Goal: Use online tool/utility: Utilize a website feature to perform a specific function

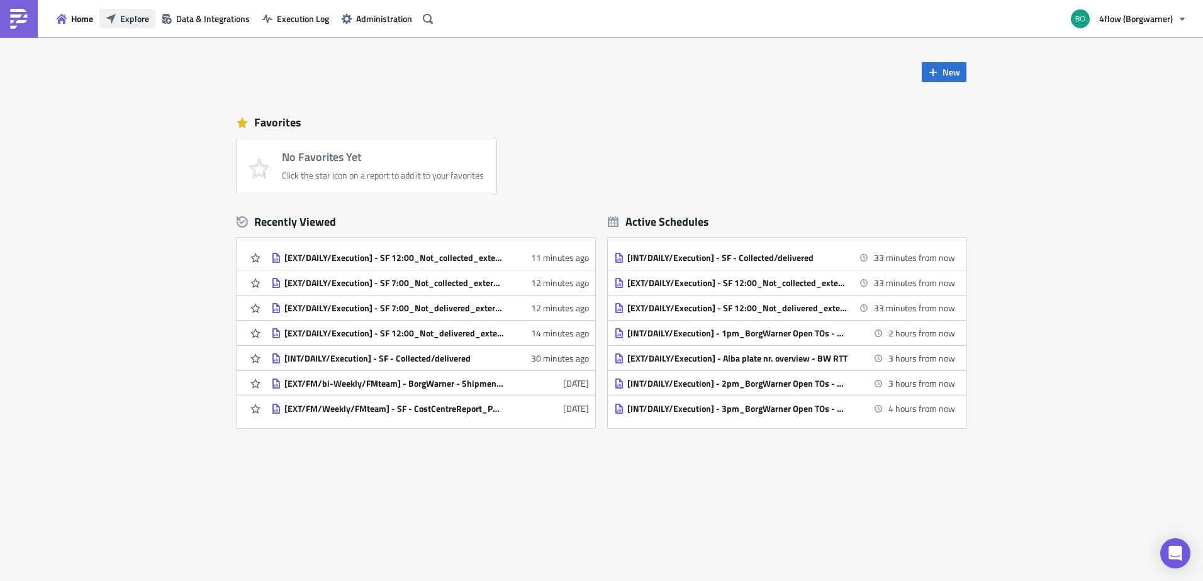
click at [130, 26] on button "Explore" at bounding box center [127, 19] width 56 height 20
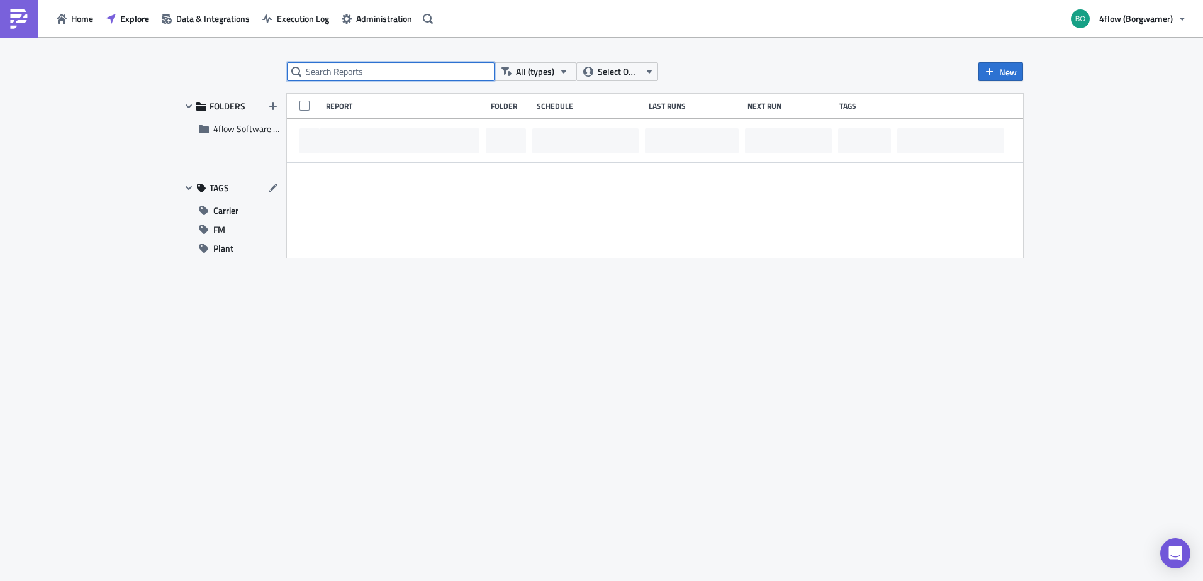
click at [330, 67] on input "text" at bounding box center [391, 71] width 208 height 19
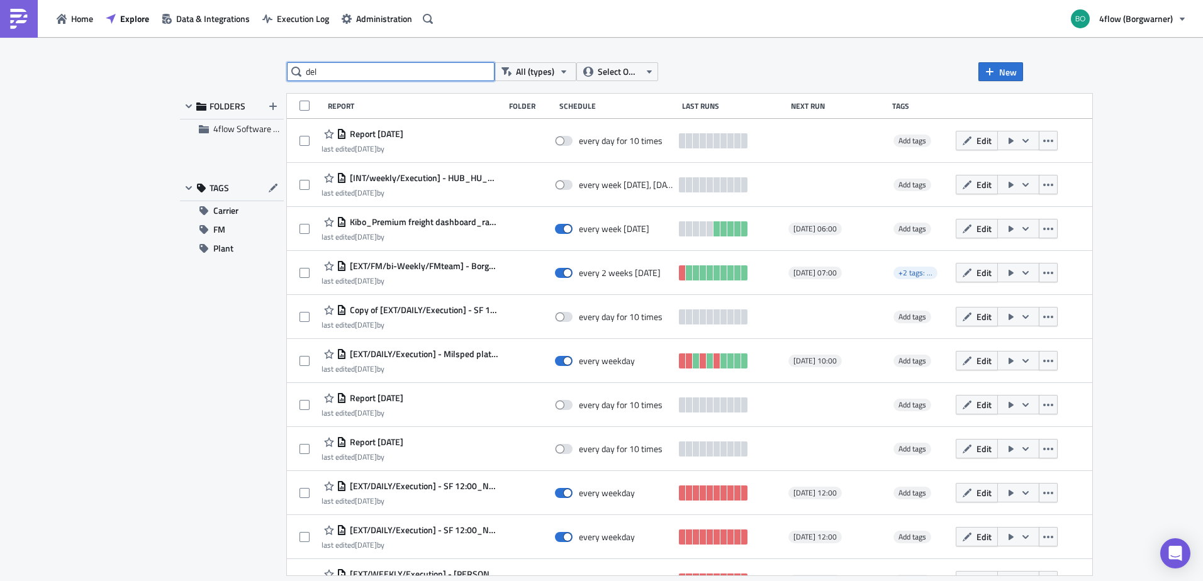
type input "del"
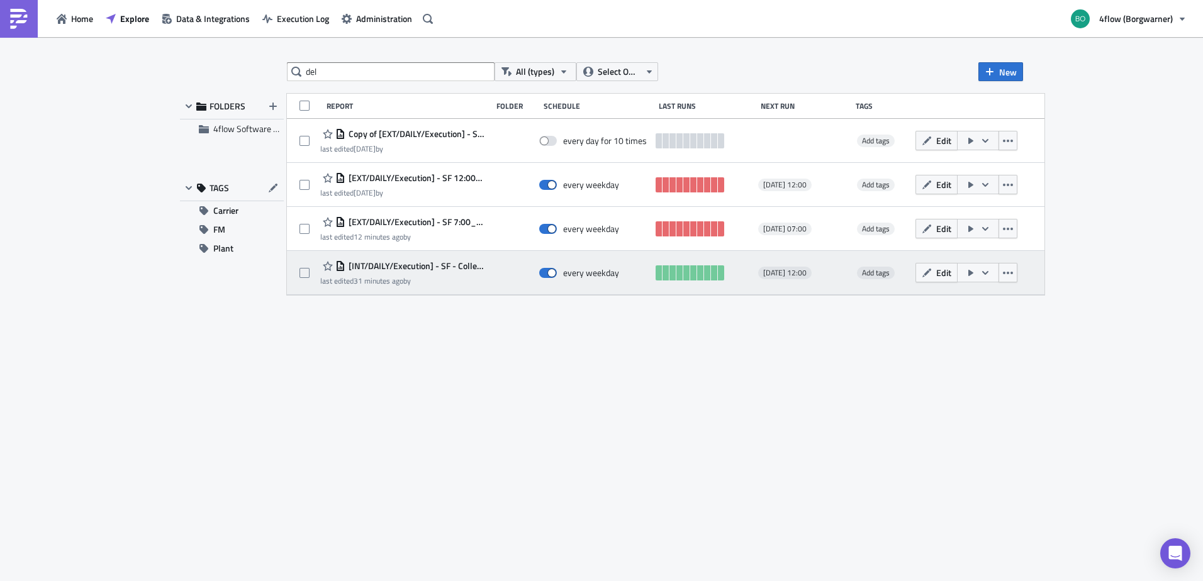
click at [455, 264] on span "[INT/DAILY/Execution] - SF - Collected/delivered" at bounding box center [415, 266] width 140 height 11
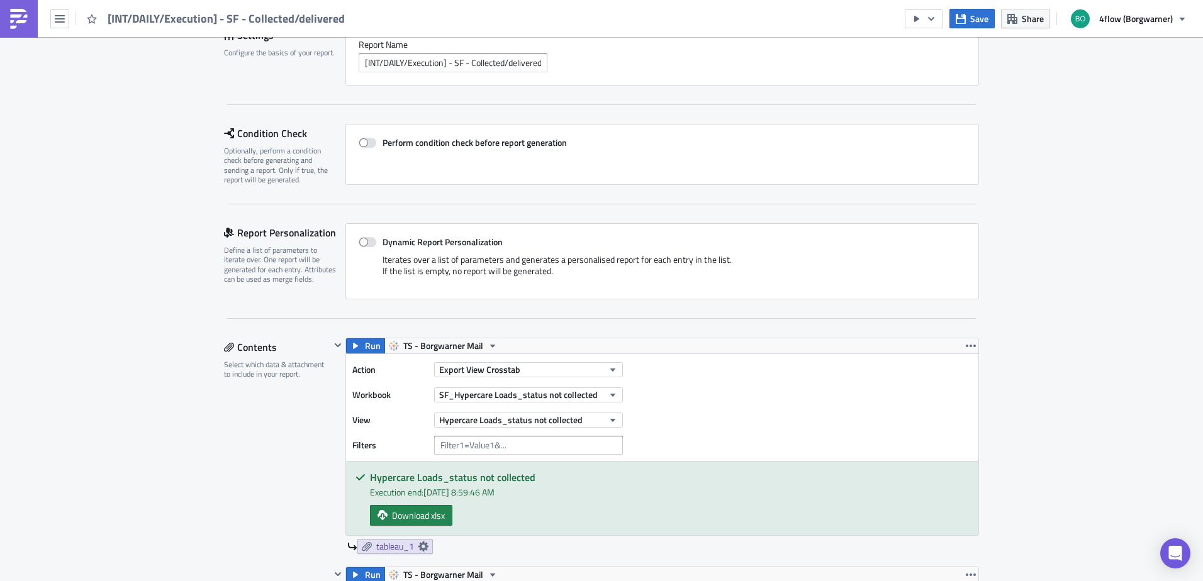
scroll to position [378, 0]
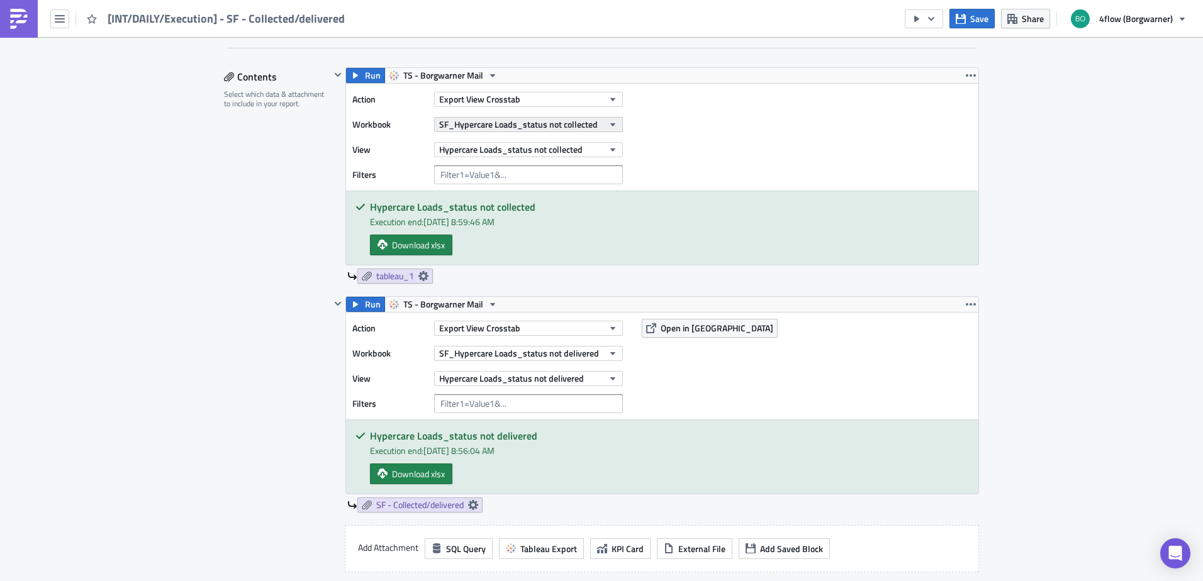
click at [608, 121] on icon "button" at bounding box center [613, 125] width 10 height 10
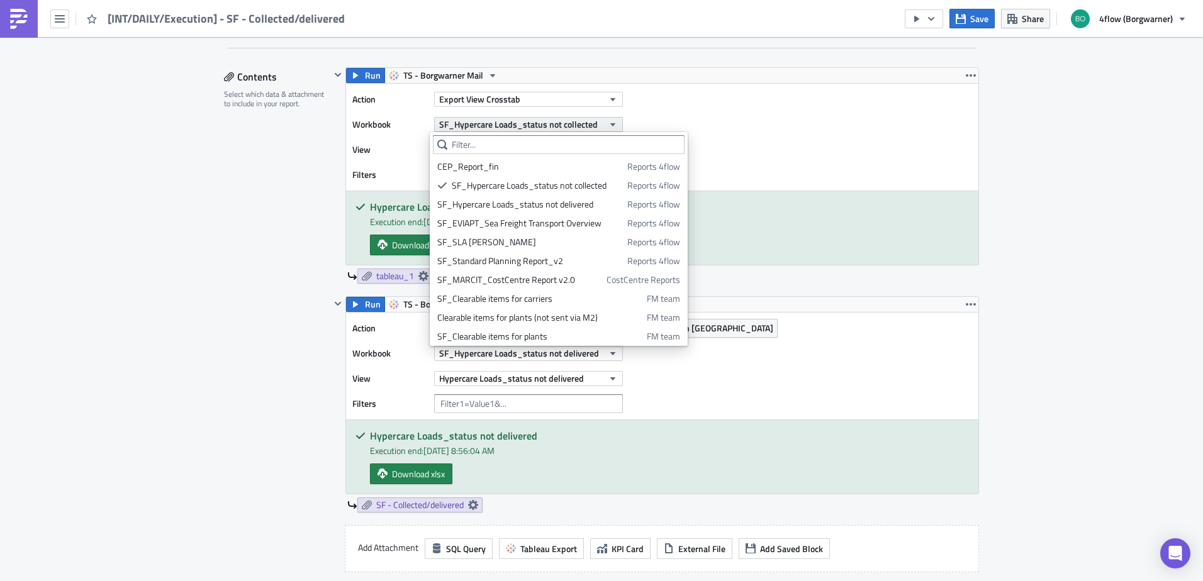
click at [608, 122] on icon "button" at bounding box center [613, 125] width 10 height 10
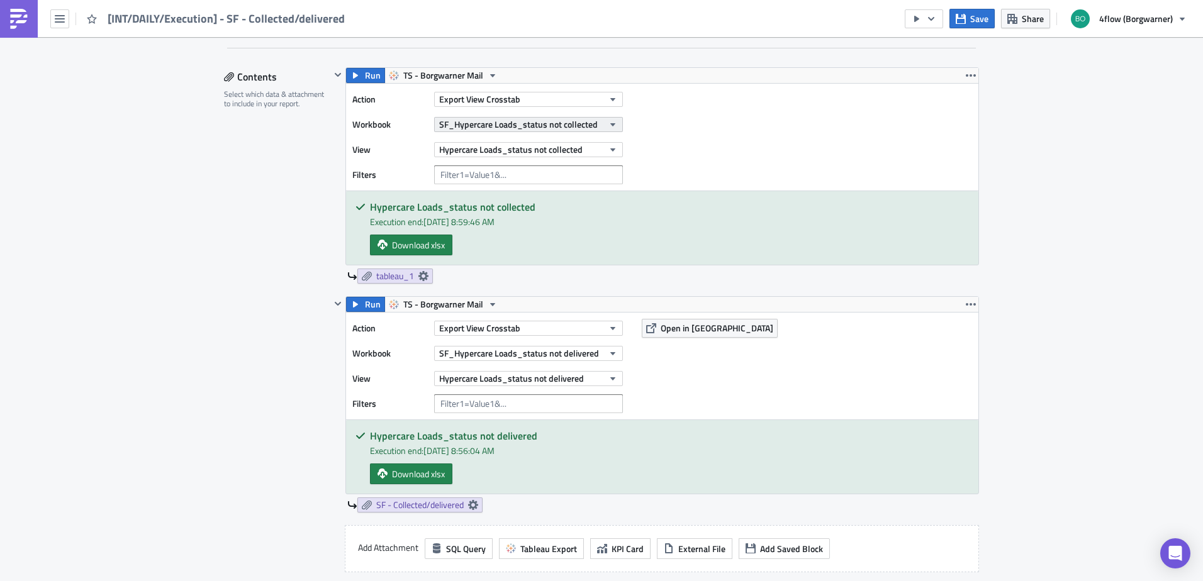
click at [576, 126] on span "SF_Hypercare Loads_status not collected" at bounding box center [518, 124] width 159 height 13
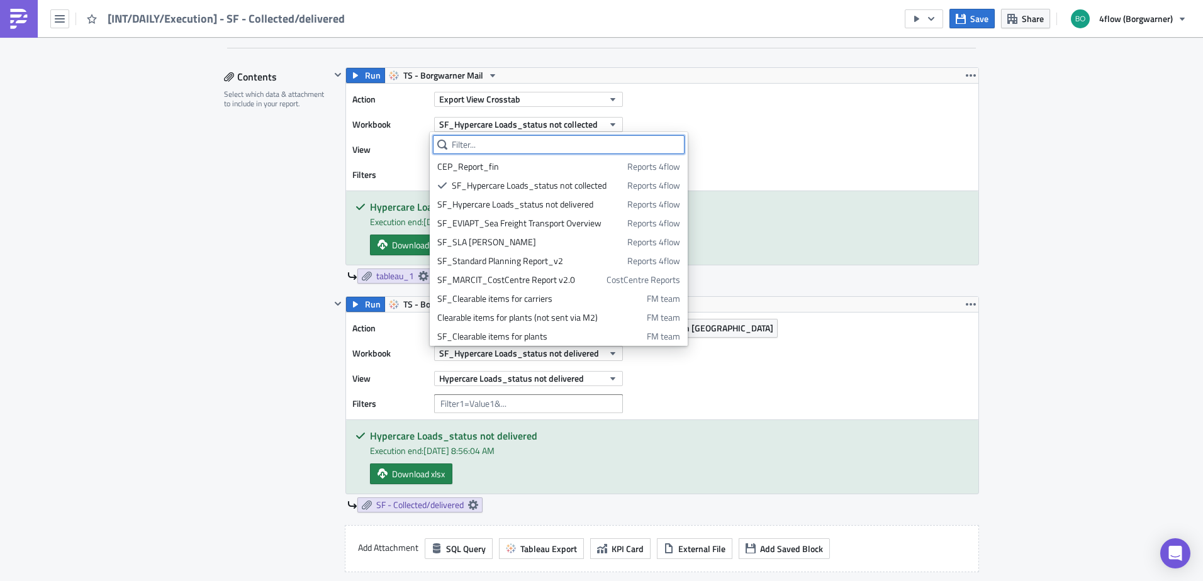
paste input "Hypercare Loads_status not collected"
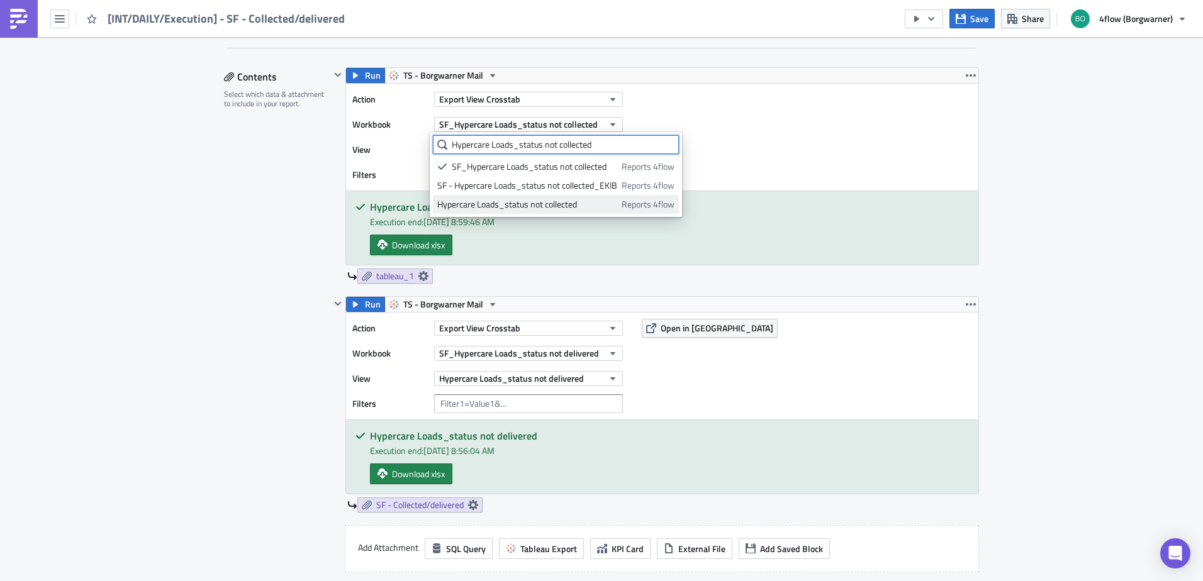
type input "Hypercare Loads_status not collected"
click at [539, 202] on div "Hypercare Loads_status not collected" at bounding box center [527, 204] width 180 height 13
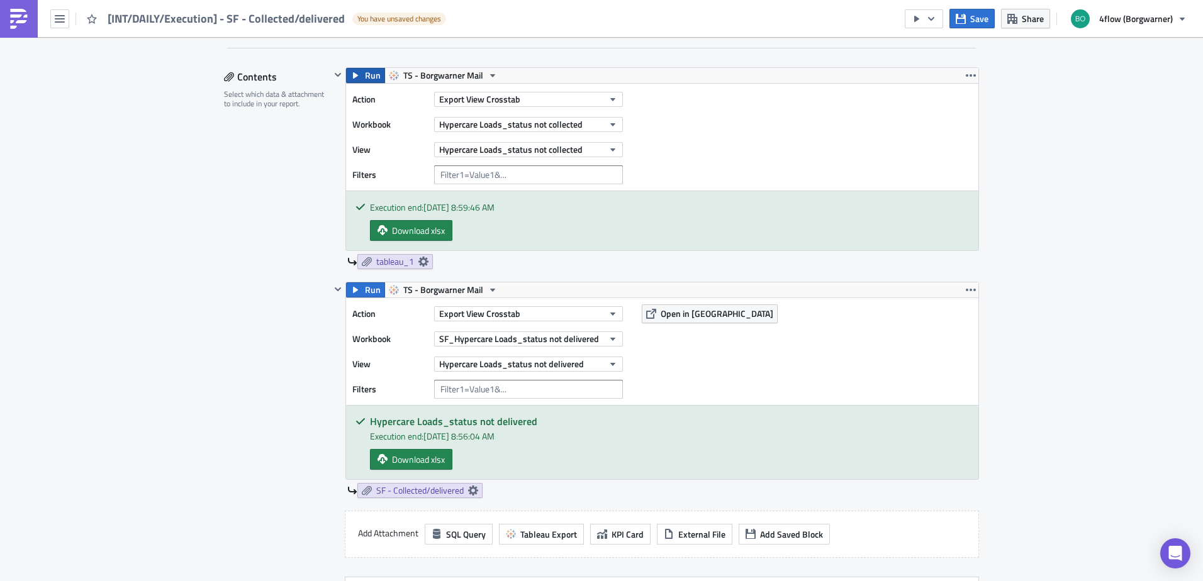
click at [367, 74] on span "Run" at bounding box center [373, 75] width 16 height 15
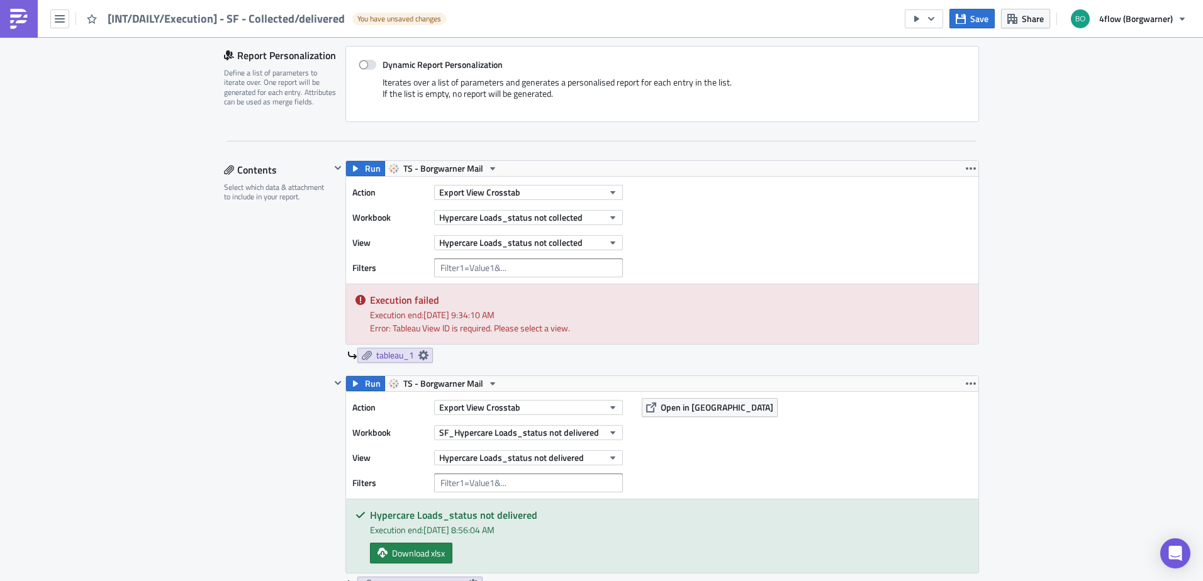
scroll to position [252, 0]
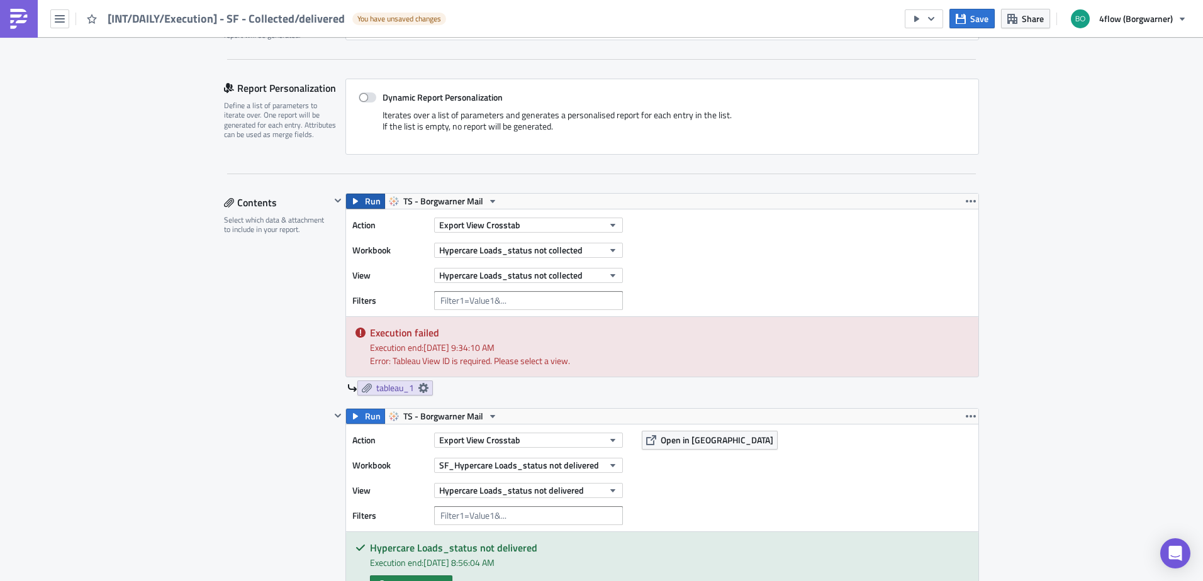
click at [365, 205] on span "Run" at bounding box center [373, 201] width 16 height 15
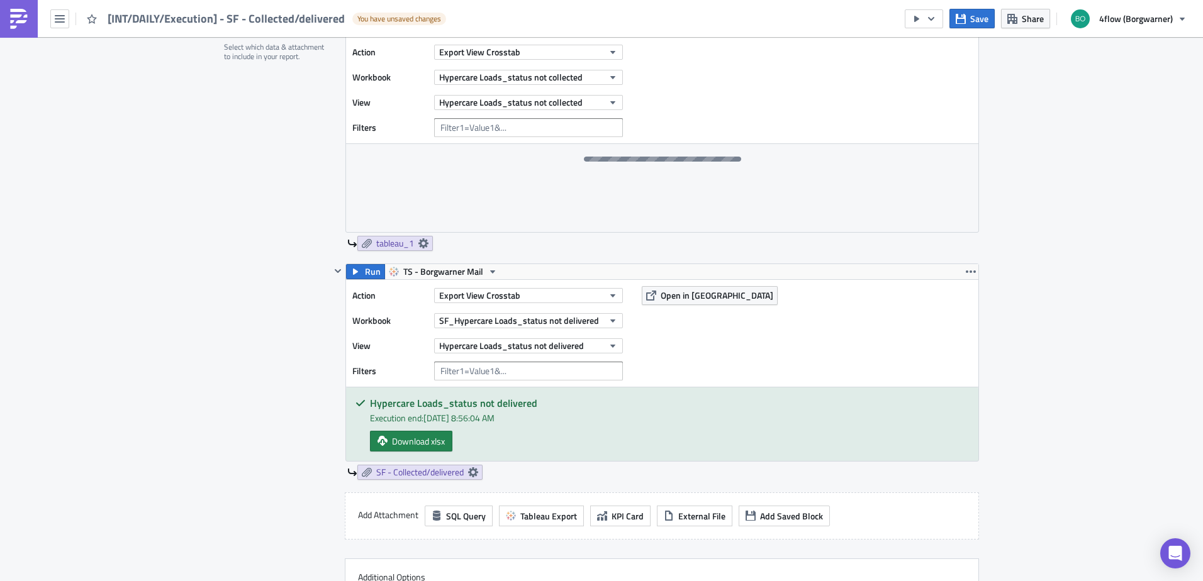
scroll to position [440, 0]
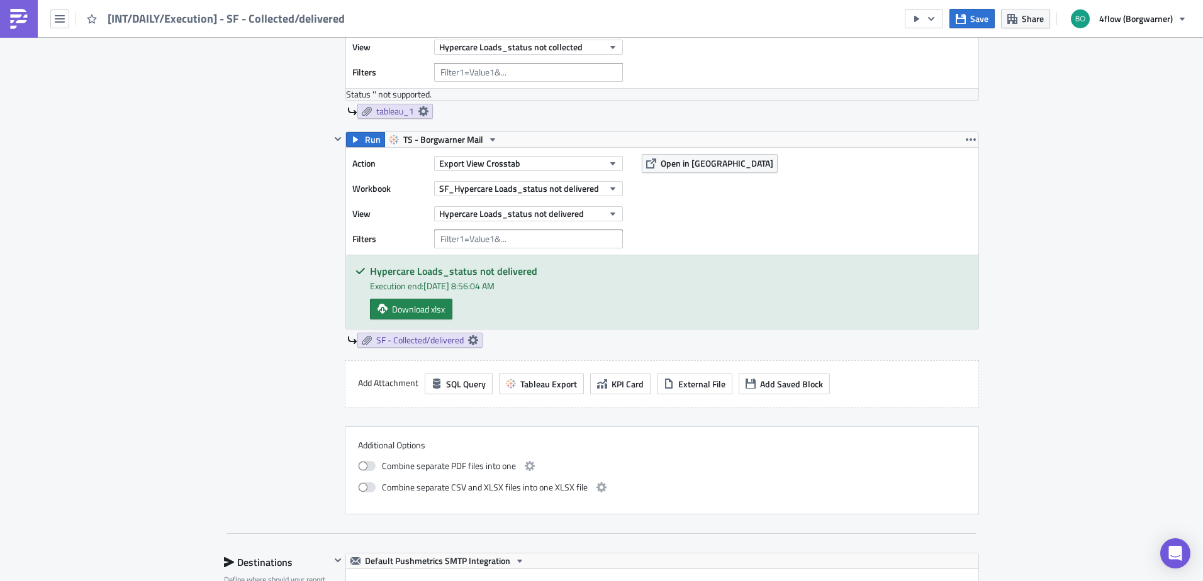
scroll to position [252, 0]
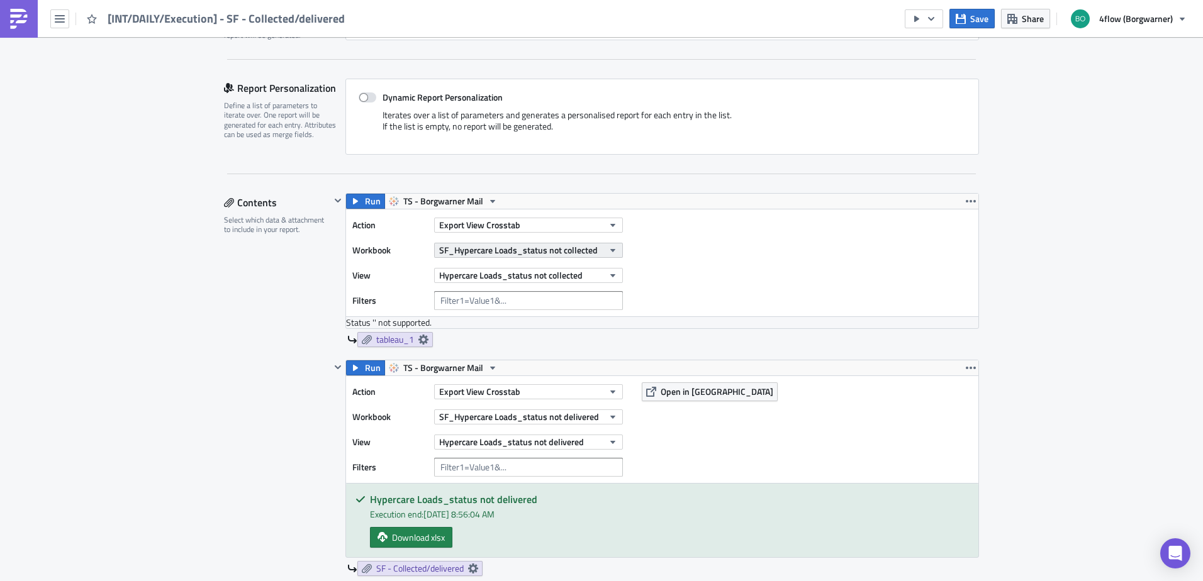
click at [611, 250] on icon "button" at bounding box center [613, 250] width 10 height 10
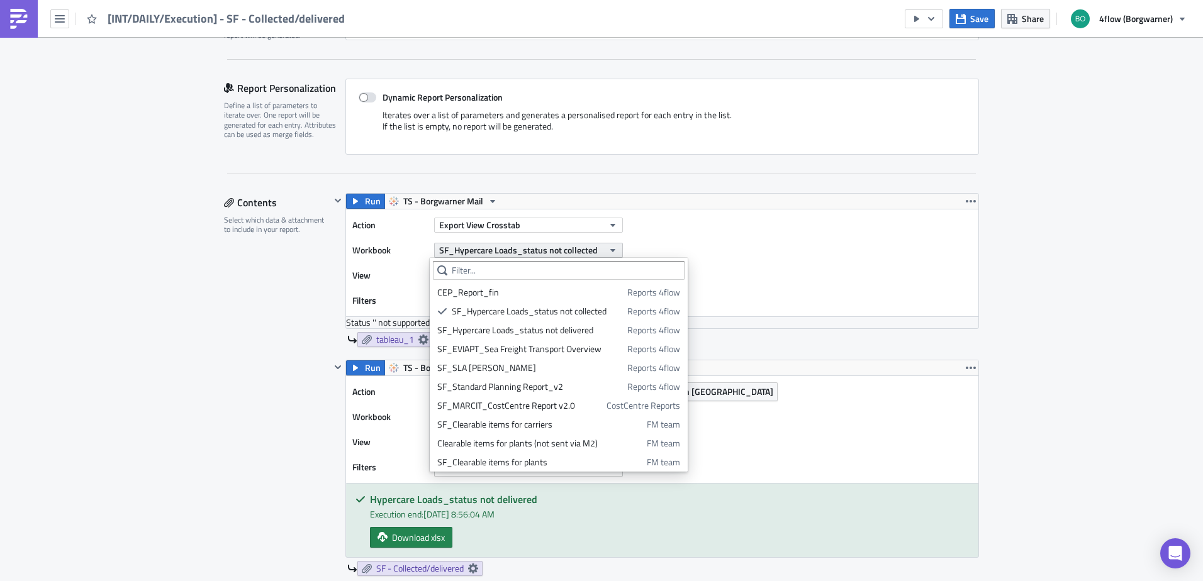
click at [610, 250] on icon "button" at bounding box center [612, 250] width 5 height 3
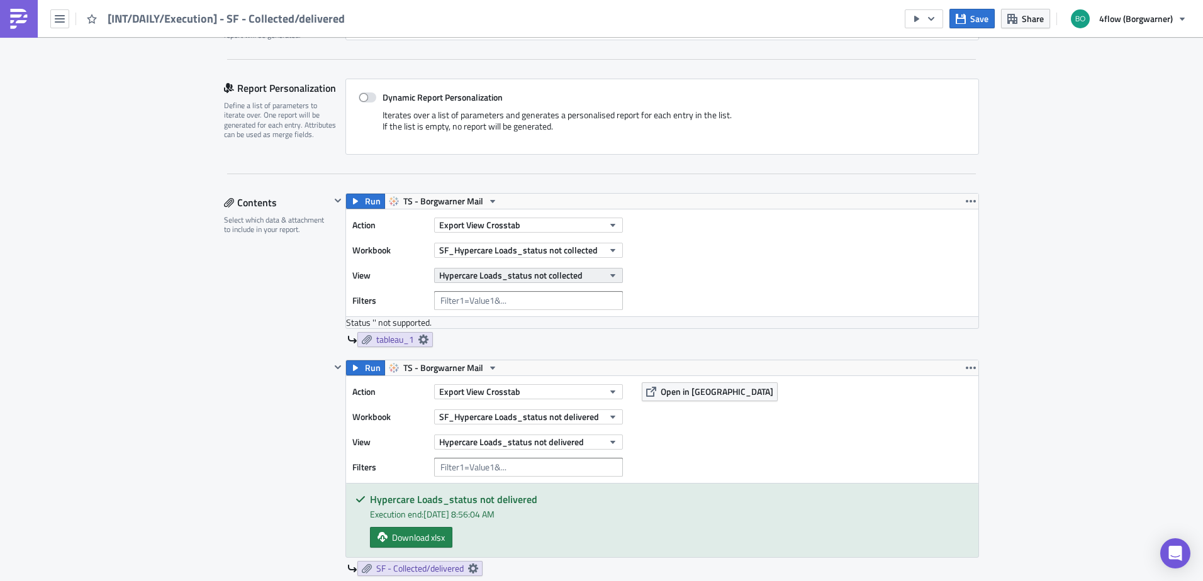
click at [611, 274] on icon "button" at bounding box center [613, 276] width 10 height 10
click at [692, 225] on span "Open in [GEOGRAPHIC_DATA]" at bounding box center [717, 224] width 113 height 13
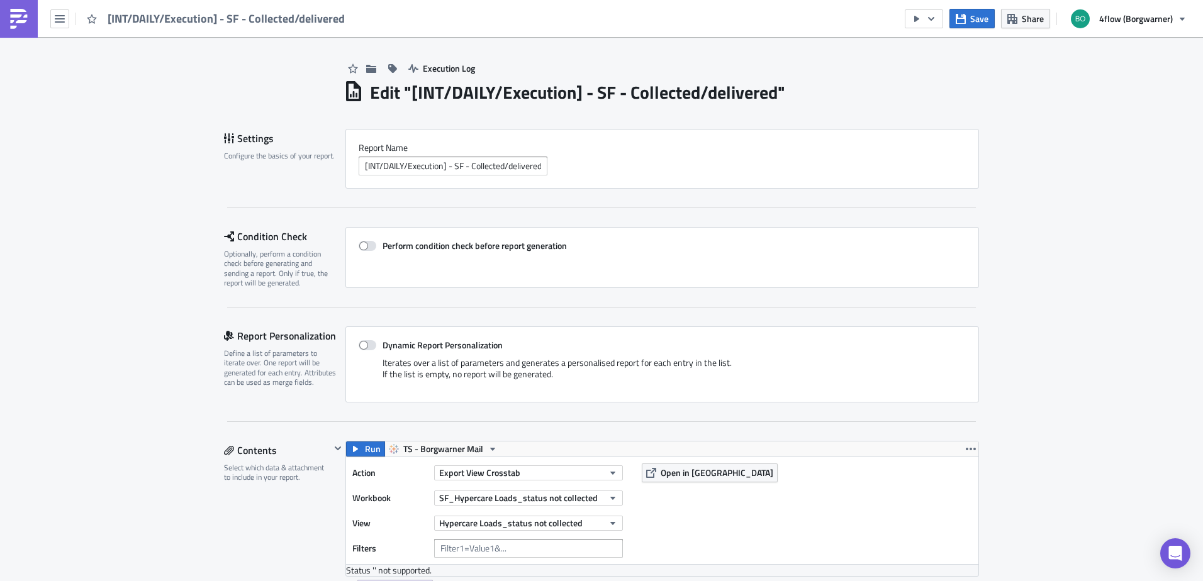
scroll to position [0, 0]
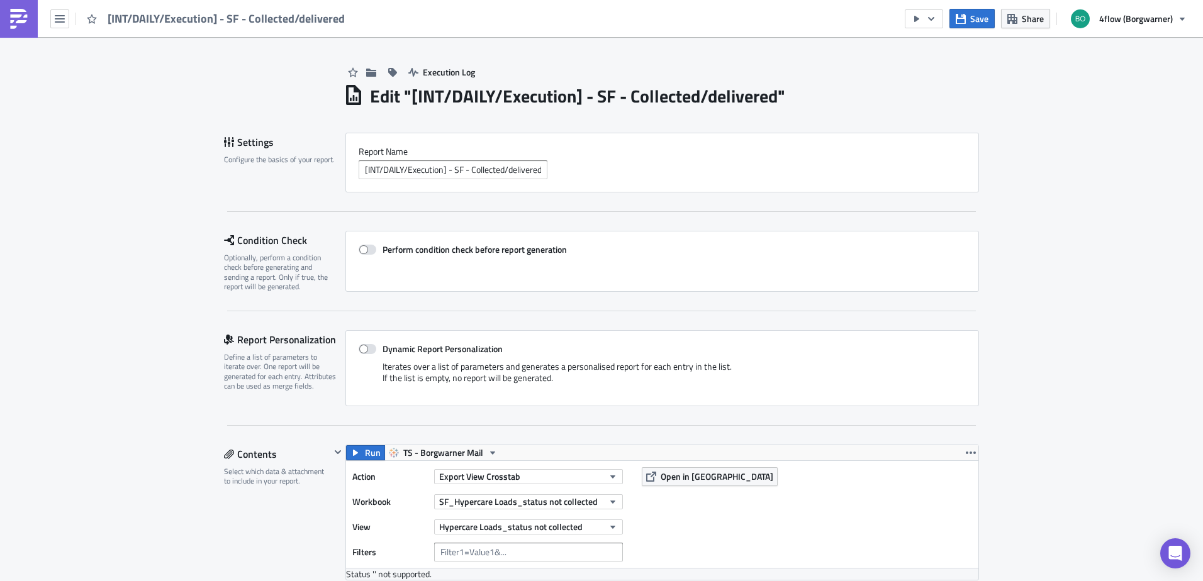
click at [150, 18] on span "[INT/DAILY/Execution] - SF - Collected/delivered" at bounding box center [227, 18] width 238 height 14
